Goal: Navigation & Orientation: Understand site structure

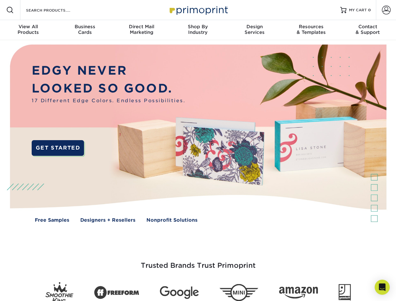
click at [198, 150] on img at bounding box center [198, 138] width 392 height 196
click at [10, 10] on span at bounding box center [10, 10] width 8 height 8
click at [386, 10] on span at bounding box center [385, 10] width 9 height 9
click at [28, 30] on div "View All Products" at bounding box center [28, 29] width 56 height 11
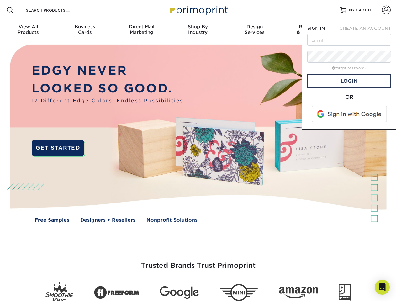
click at [85, 30] on div "Business Cards" at bounding box center [84, 29] width 56 height 11
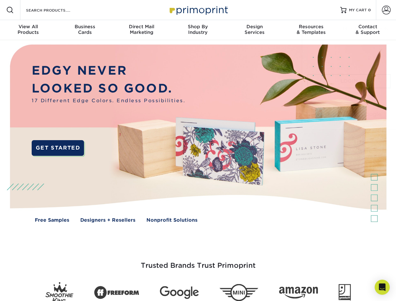
click at [141, 30] on div "Direct Mail Marketing" at bounding box center [141, 29] width 56 height 11
click at [198, 30] on div "Shop By Industry" at bounding box center [197, 29] width 56 height 11
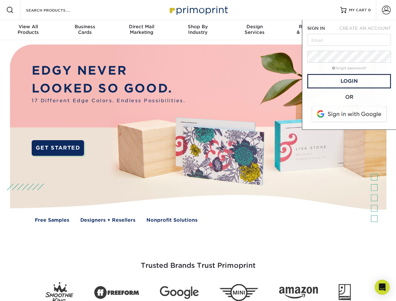
click at [254, 30] on div "Design Services" at bounding box center [254, 29] width 56 height 11
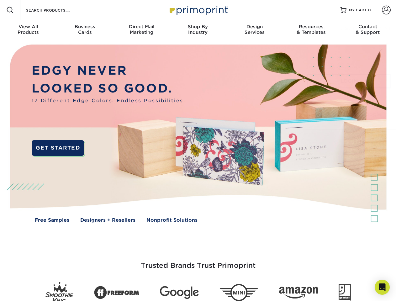
click at [311, 30] on span "SIGN IN" at bounding box center [316, 28] width 18 height 5
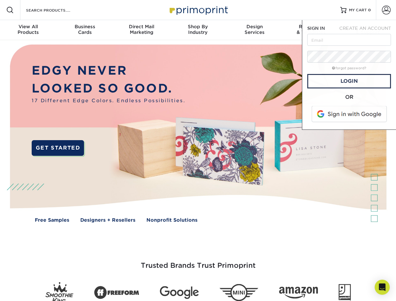
click at [367, 30] on div "Contact & Support" at bounding box center [367, 29] width 56 height 11
